Goal: Task Accomplishment & Management: Manage account settings

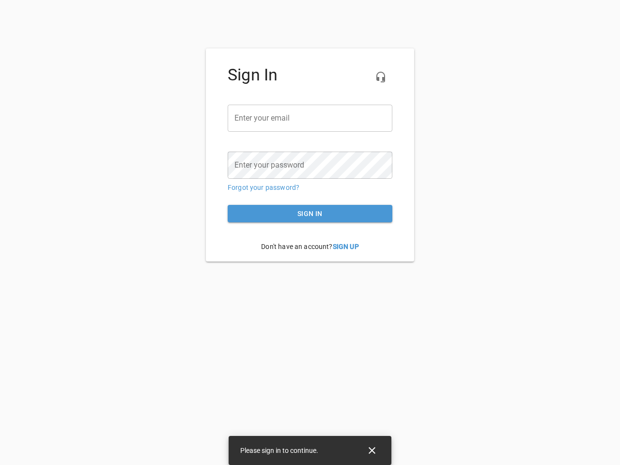
click at [381, 77] on icon "button" at bounding box center [381, 77] width 12 height 12
click at [310, 118] on input "email" at bounding box center [310, 118] width 165 height 27
click at [372, 451] on icon "Close" at bounding box center [372, 450] width 7 height 7
